Goal: Task Accomplishment & Management: Use online tool/utility

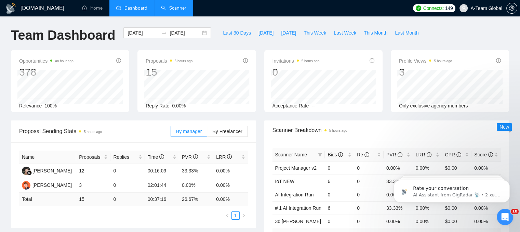
click at [175, 7] on link "Scanner" at bounding box center [173, 8] width 25 height 6
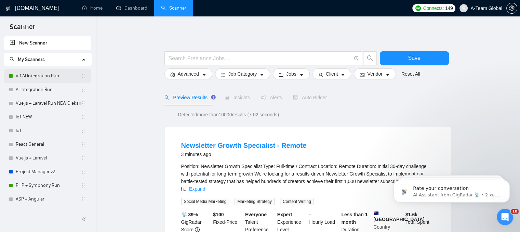
click at [30, 71] on link "# 1 AI Integration Run" at bounding box center [48, 76] width 65 height 14
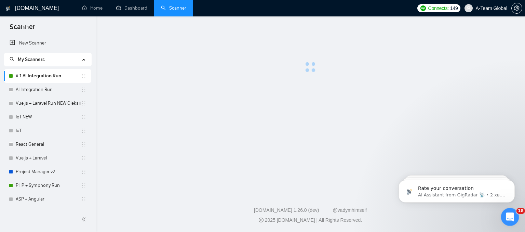
click at [504, 216] on icon "Відкрити програму для спілкування Intercom" at bounding box center [509, 215] width 11 height 11
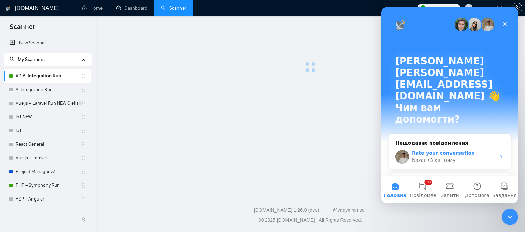
click at [436, 149] on div "Rate your conversation" at bounding box center [454, 152] width 84 height 7
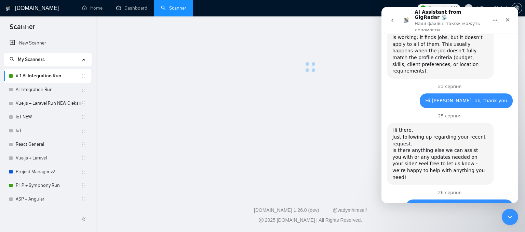
scroll to position [613, 0]
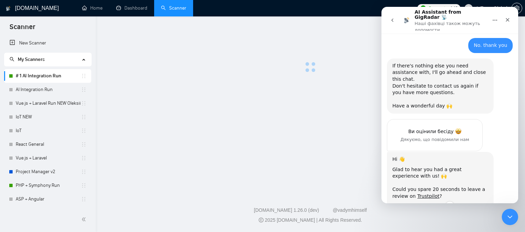
scroll to position [711, 0]
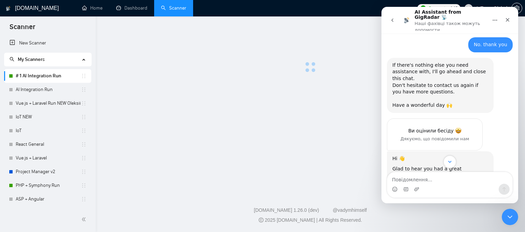
click at [447, 163] on icon "Scroll to bottom" at bounding box center [450, 162] width 6 height 6
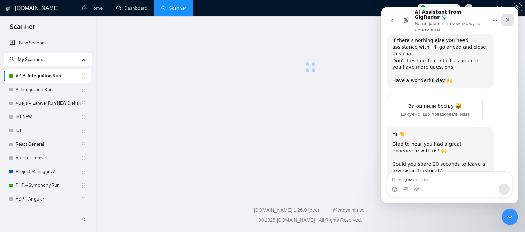
drag, startPoint x: 507, startPoint y: 16, endPoint x: 738, endPoint y: 64, distance: 235.4
click at [507, 17] on icon "Закрити" at bounding box center [507, 19] width 5 height 5
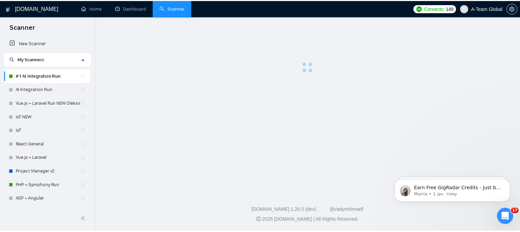
scroll to position [0, 0]
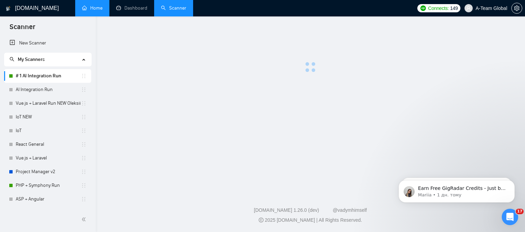
click at [95, 9] on link "Home" at bounding box center [92, 8] width 21 height 6
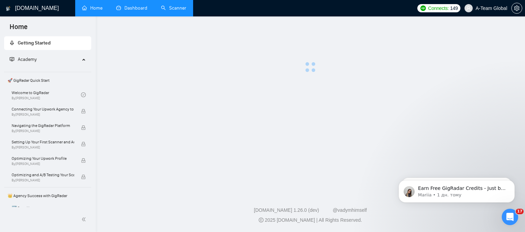
click at [138, 9] on link "Dashboard" at bounding box center [131, 8] width 31 height 6
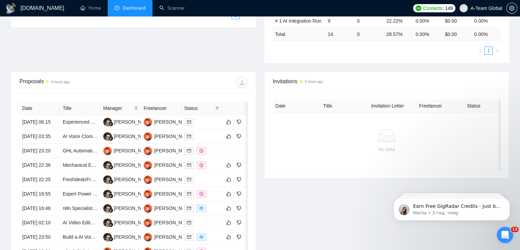
scroll to position [205, 0]
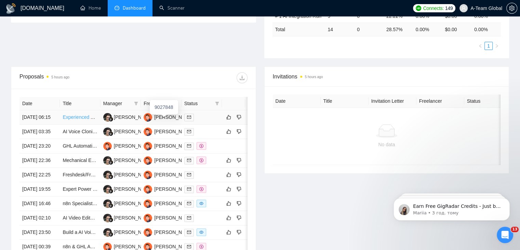
drag, startPoint x: 168, startPoint y: 123, endPoint x: 70, endPoint y: 122, distance: 98.5
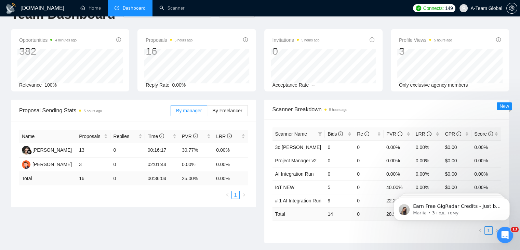
scroll to position [0, 0]
